Goal: Task Accomplishment & Management: Use online tool/utility

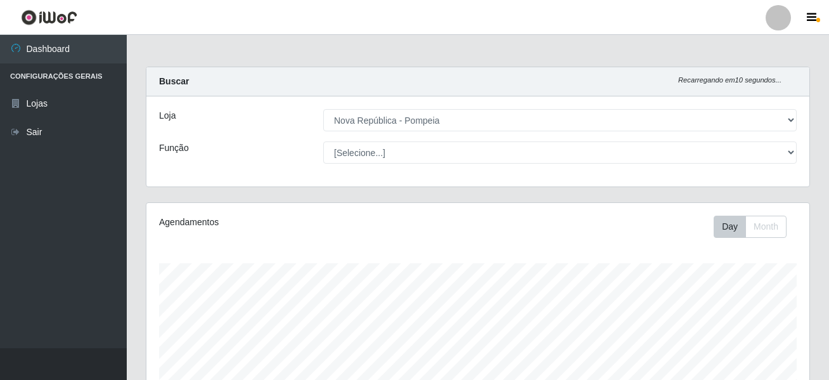
select select "64"
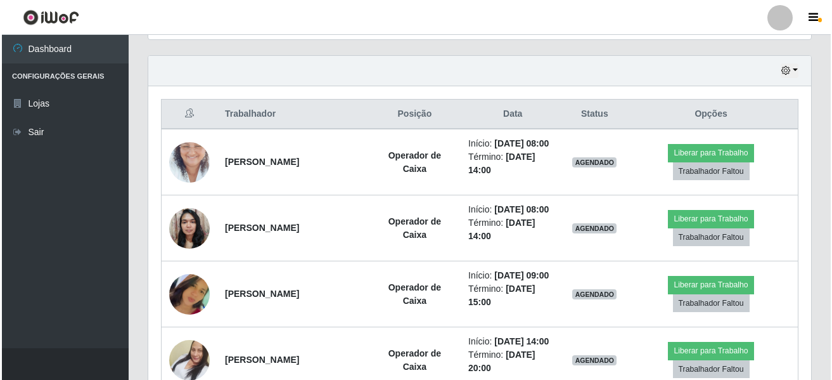
scroll to position [263, 663]
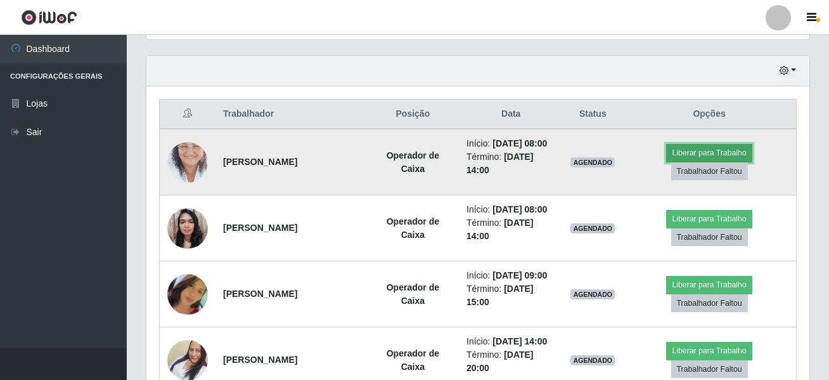
click at [702, 162] on button "Liberar para Trabalho" at bounding box center [709, 153] width 86 height 18
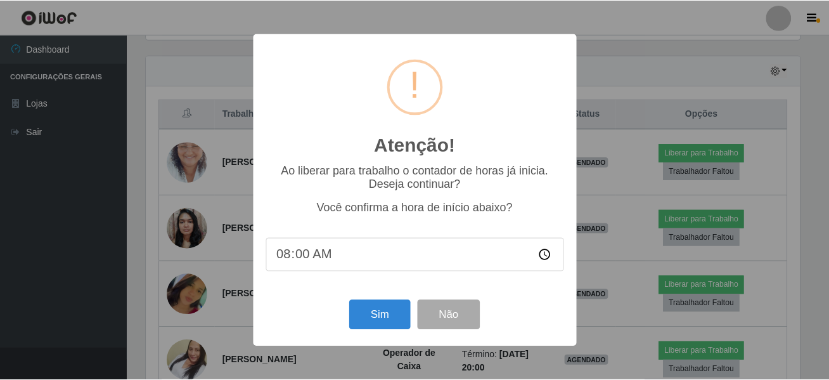
scroll to position [263, 657]
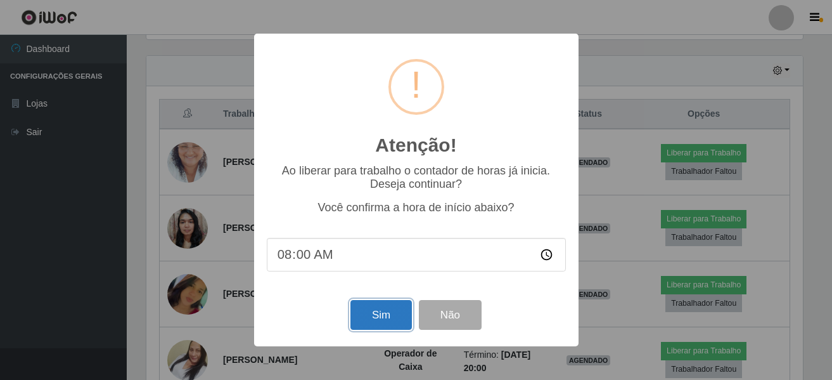
click at [386, 311] on button "Sim" at bounding box center [381, 315] width 61 height 30
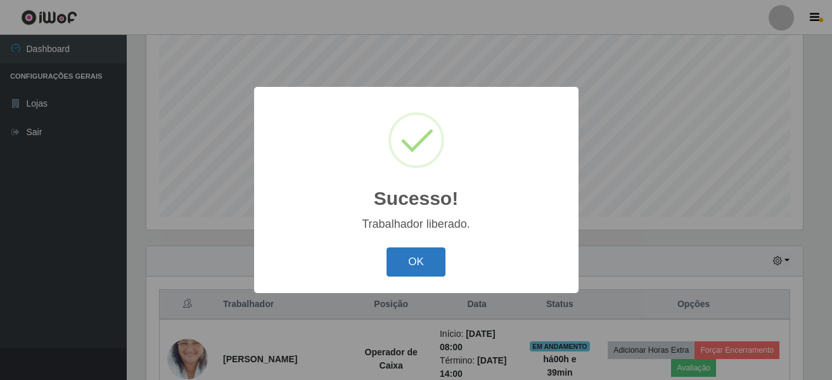
click at [416, 267] on button "OK" at bounding box center [416, 262] width 59 height 30
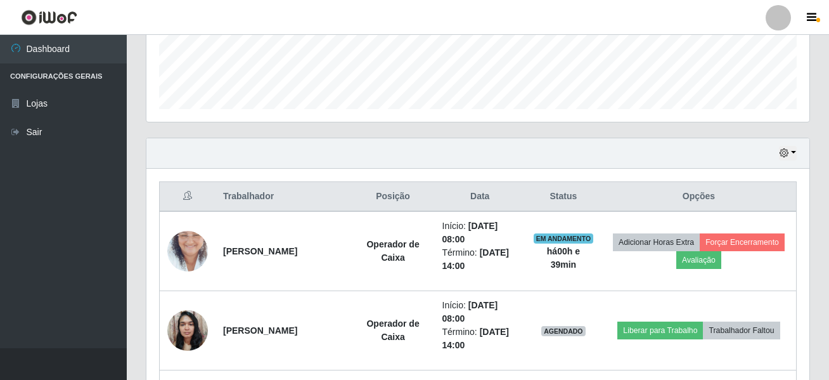
scroll to position [501, 0]
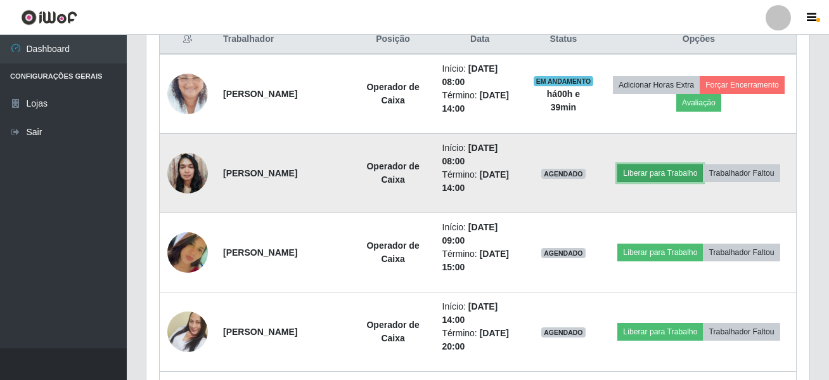
click at [640, 174] on button "Liberar para Trabalho" at bounding box center [660, 173] width 86 height 18
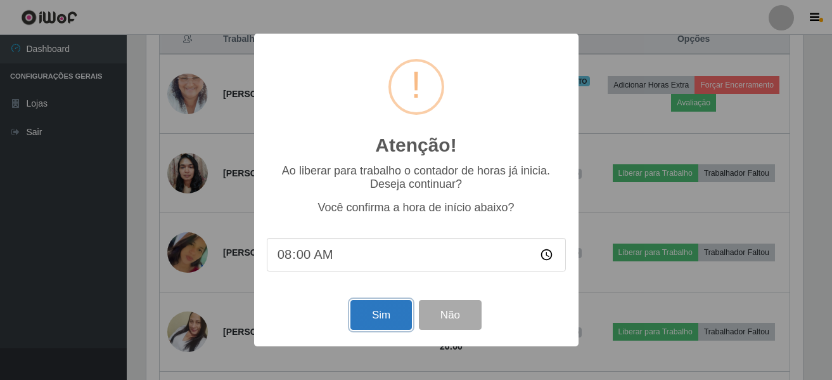
click at [380, 326] on button "Sim" at bounding box center [381, 315] width 61 height 30
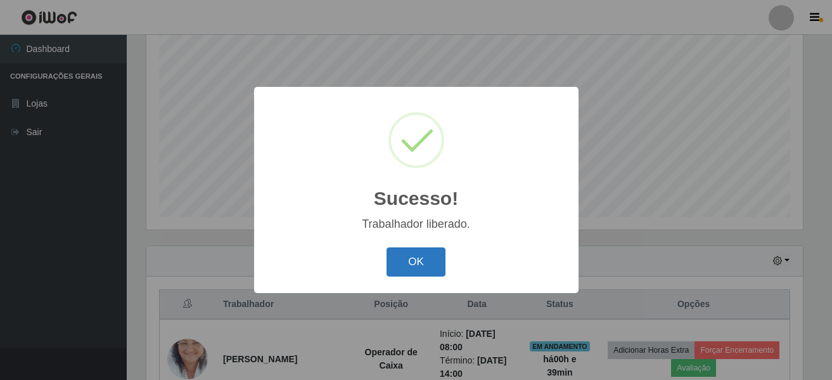
click at [418, 270] on button "OK" at bounding box center [416, 262] width 59 height 30
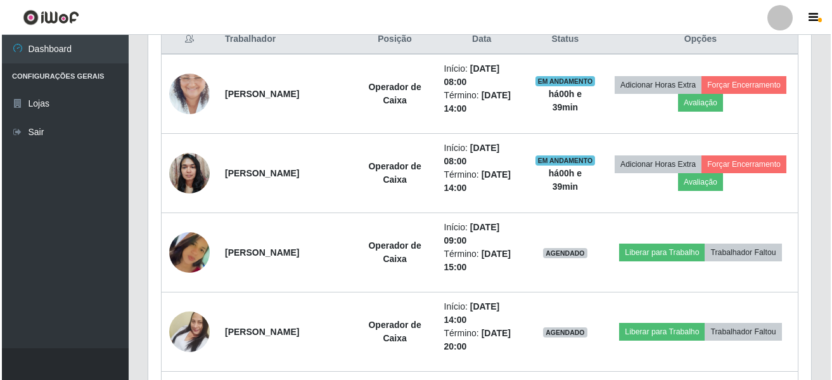
scroll to position [522, 0]
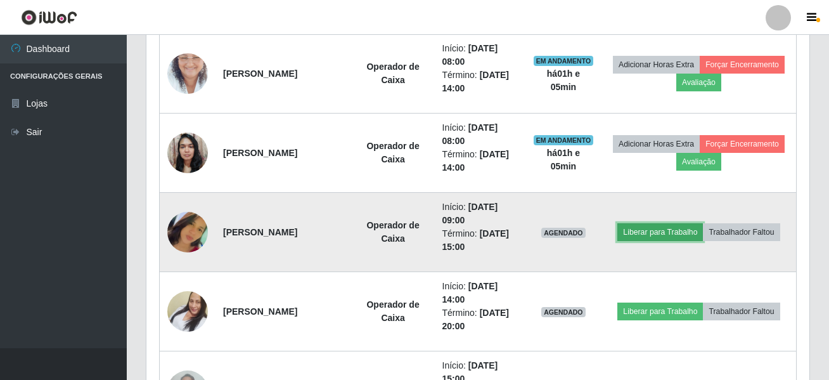
click at [655, 228] on button "Liberar para Trabalho" at bounding box center [660, 232] width 86 height 18
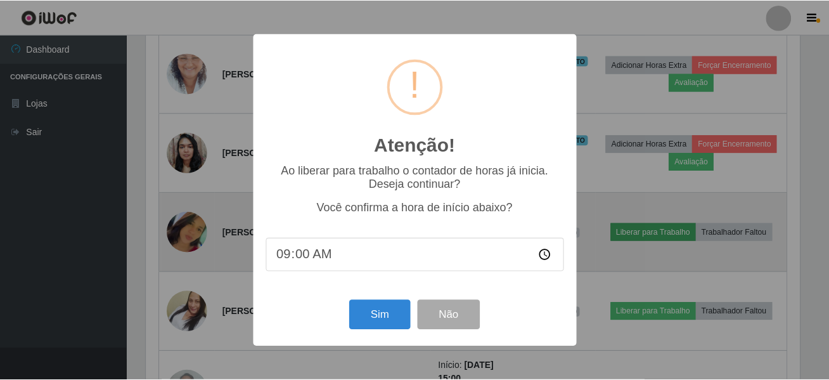
scroll to position [263, 657]
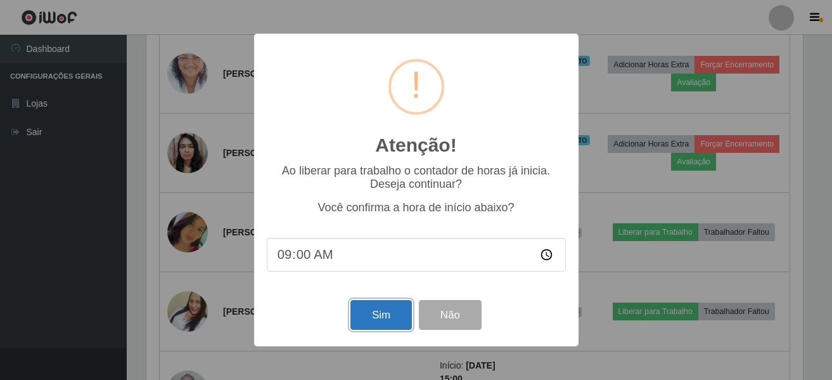
click at [389, 321] on button "Sim" at bounding box center [381, 315] width 61 height 30
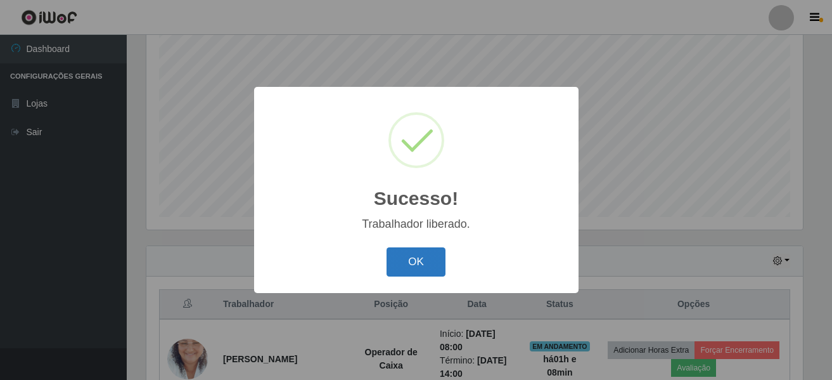
click at [414, 269] on button "OK" at bounding box center [416, 262] width 59 height 30
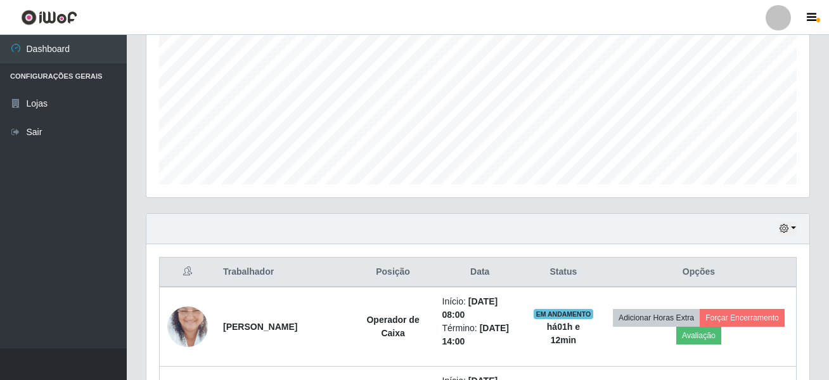
scroll to position [363, 0]
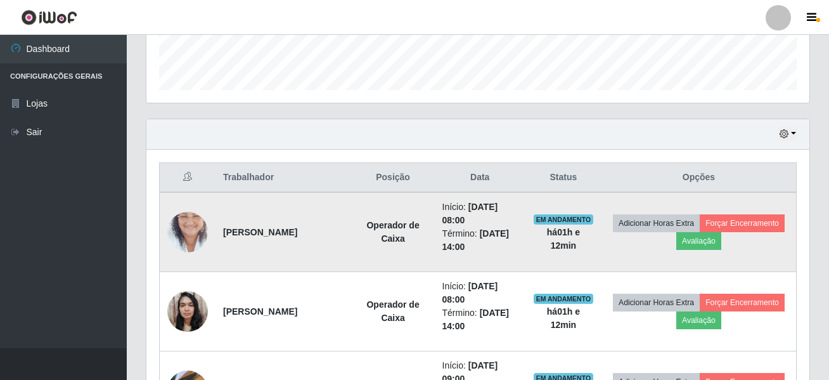
drag, startPoint x: 220, startPoint y: 236, endPoint x: 351, endPoint y: 237, distance: 131.2
click at [351, 237] on td "[PERSON_NAME]" at bounding box center [284, 232] width 136 height 80
copy strong "[PERSON_NAME]"
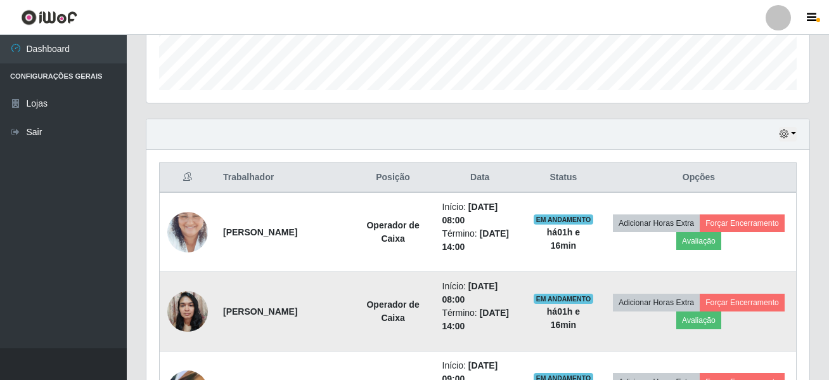
drag, startPoint x: 221, startPoint y: 311, endPoint x: 326, endPoint y: 307, distance: 104.7
click at [341, 307] on td "[PERSON_NAME]" at bounding box center [284, 311] width 136 height 79
copy strong "[PERSON_NAME]"
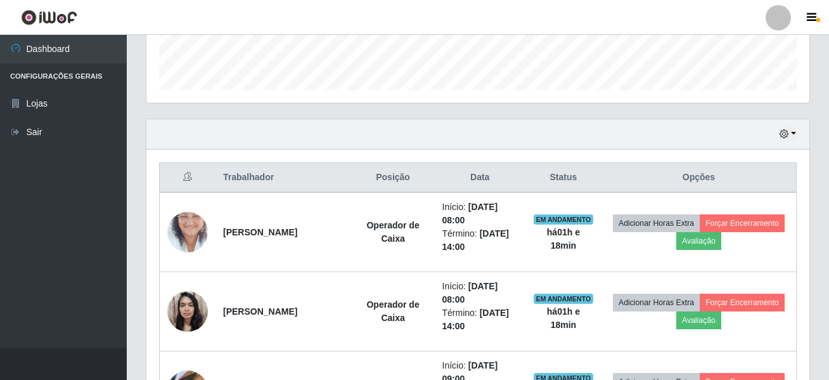
scroll to position [617, 0]
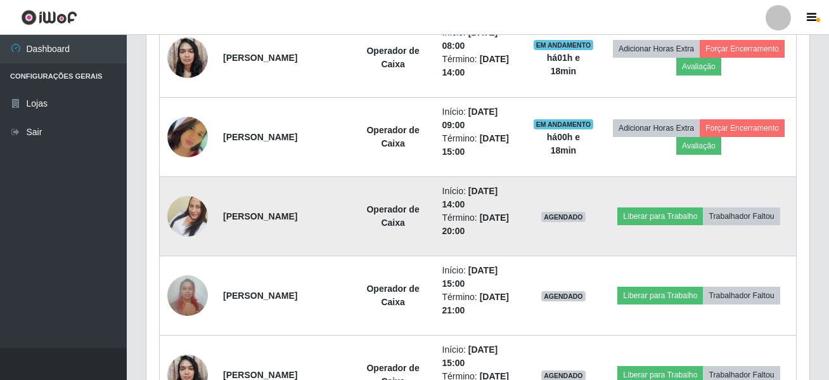
drag, startPoint x: 221, startPoint y: 217, endPoint x: 340, endPoint y: 222, distance: 119.3
click at [340, 222] on td "[PERSON_NAME]" at bounding box center [284, 216] width 136 height 79
copy strong "[PERSON_NAME]"
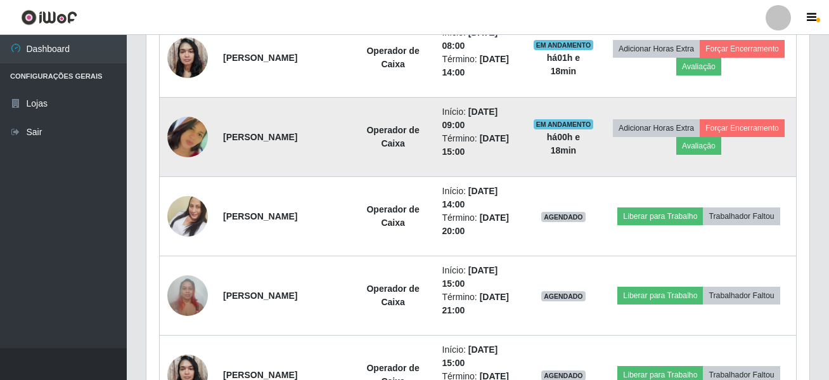
drag, startPoint x: 222, startPoint y: 126, endPoint x: 342, endPoint y: 143, distance: 121.0
click at [342, 143] on td "[PERSON_NAME]" at bounding box center [284, 137] width 136 height 79
copy strong "[PERSON_NAME]"
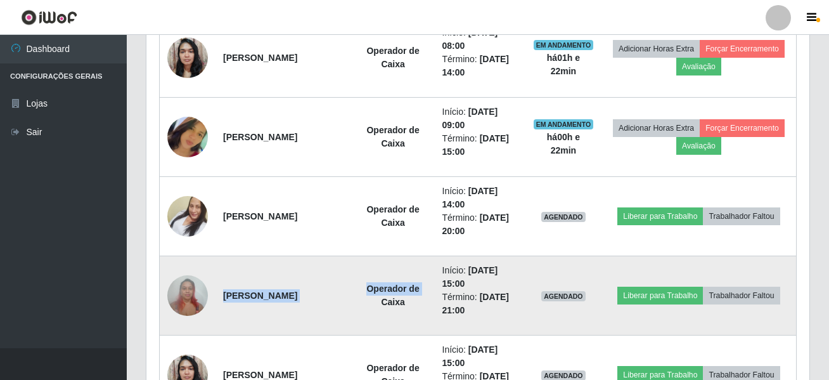
drag, startPoint x: 217, startPoint y: 285, endPoint x: 368, endPoint y: 300, distance: 151.7
click at [368, 300] on tr "[PERSON_NAME] Operador de Caixa Início: [DATE] 15:00 Término: [DATE] 21:00 AGEN…" at bounding box center [478, 295] width 637 height 79
click at [352, 310] on td "[PERSON_NAME]" at bounding box center [284, 295] width 136 height 79
drag, startPoint x: 219, startPoint y: 287, endPoint x: 329, endPoint y: 304, distance: 110.9
click at [329, 304] on td "[PERSON_NAME]" at bounding box center [284, 295] width 136 height 79
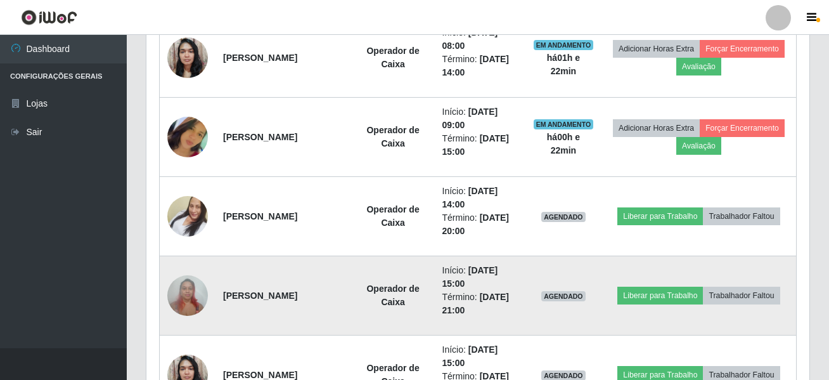
copy strong "[PERSON_NAME]"
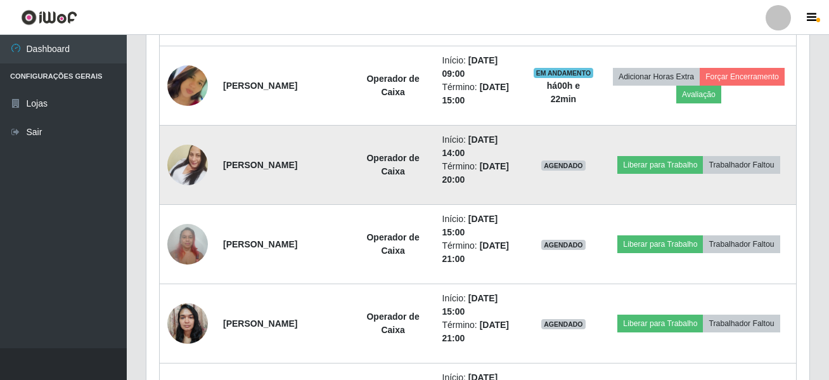
scroll to position [744, 0]
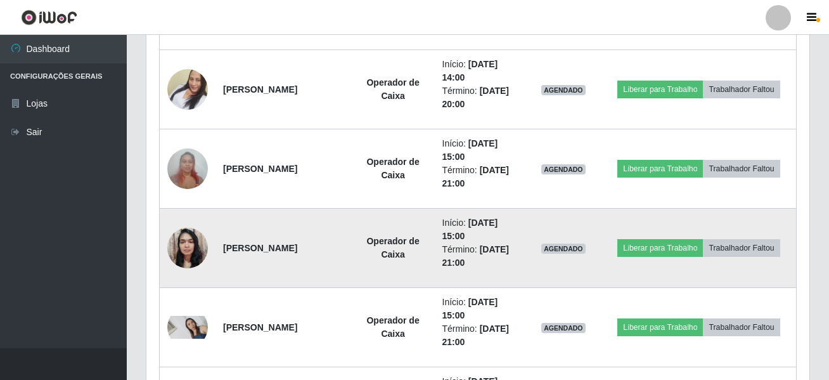
drag, startPoint x: 214, startPoint y: 247, endPoint x: 328, endPoint y: 258, distance: 115.2
click at [328, 258] on tr "[PERSON_NAME] Operador de Caixa Início: [DATE] 15:00 Término: [DATE] 21:00 AGEN…" at bounding box center [478, 248] width 637 height 79
copy tr "[PERSON_NAME]"
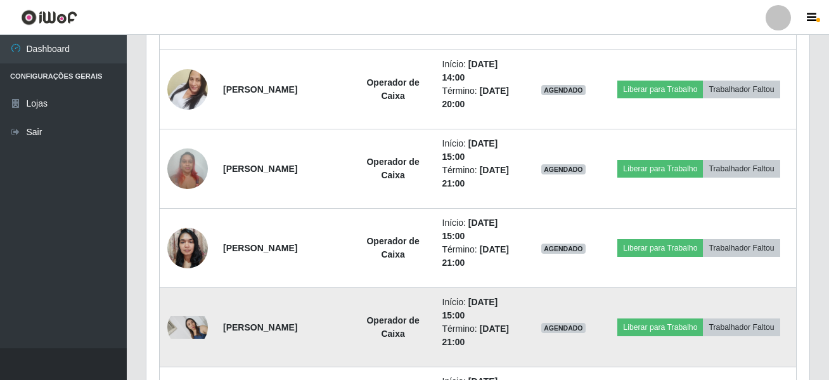
drag, startPoint x: 219, startPoint y: 327, endPoint x: 359, endPoint y: 335, distance: 140.3
click at [352, 335] on td "[PERSON_NAME]" at bounding box center [284, 327] width 136 height 79
copy strong "[PERSON_NAME]"
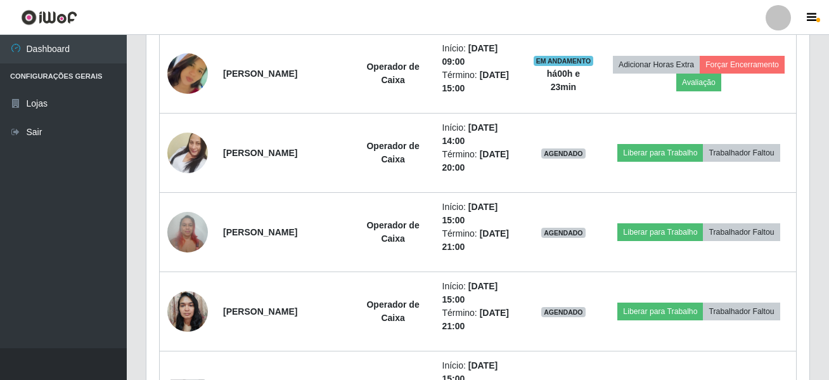
scroll to position [870, 0]
